Goal: Information Seeking & Learning: Learn about a topic

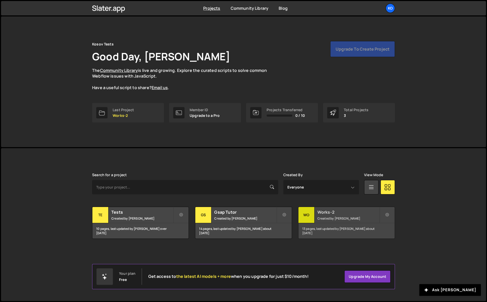
click at [381, 223] on div "13 pages, last updated by [PERSON_NAME] about [DATE]" at bounding box center [347, 230] width 96 height 15
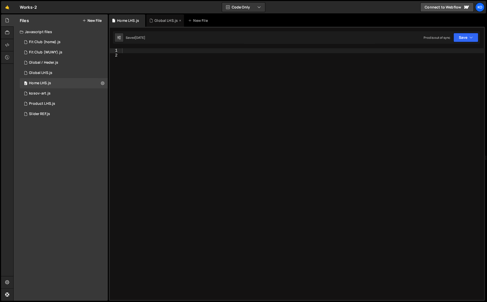
click at [159, 21] on div "Global LHS.js" at bounding box center [166, 20] width 23 height 5
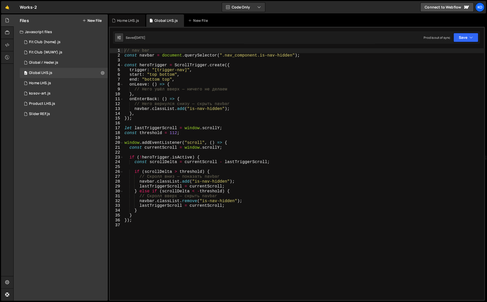
click at [149, 224] on div "// nav bar const navbar = document . querySelector ( ".nav_component.is-nav-hid…" at bounding box center [303, 178] width 361 height 261
click at [147, 220] on div "// nav bar const navbar = document . querySelector ( ".nav_component.is-nav-hid…" at bounding box center [303, 178] width 361 height 261
click at [125, 50] on div "// nav bar const navbar = document . querySelector ( ".nav_component.is-nav-hid…" at bounding box center [303, 178] width 361 height 261
type textarea "// nav bar const navbar = document.querySelector(".nav_component.is-nav-hidden"…"
